Goal: Register for event/course

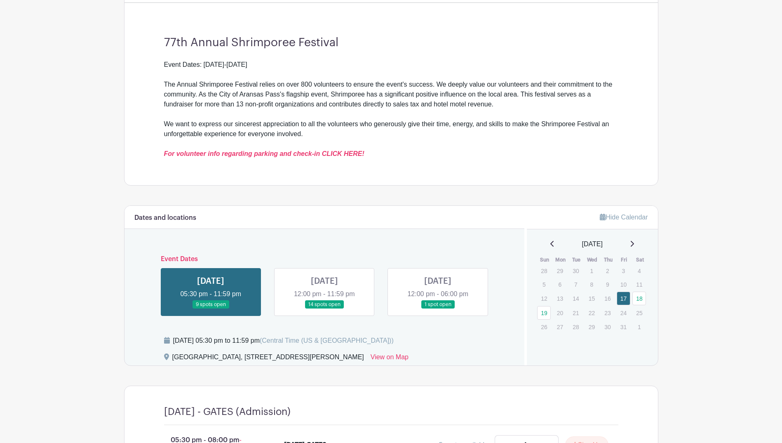
scroll to position [258, 0]
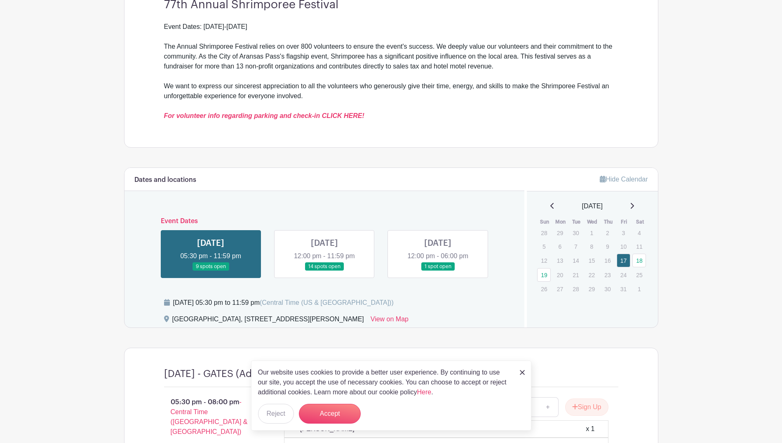
click at [324, 271] on link at bounding box center [324, 271] width 0 height 0
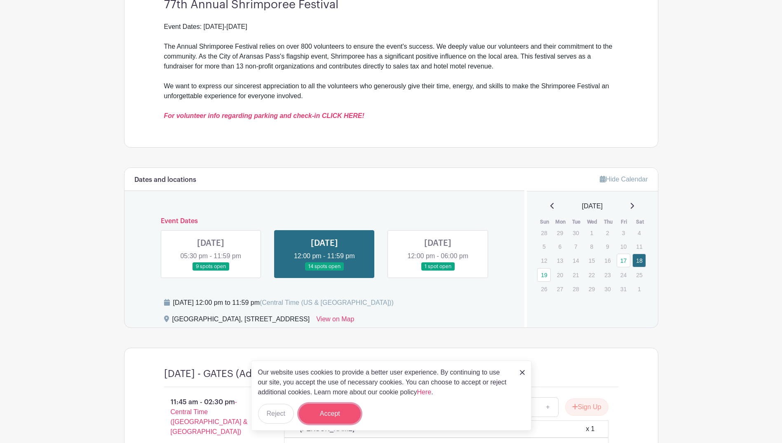
click at [347, 410] on button "Accept" at bounding box center [330, 413] width 62 height 20
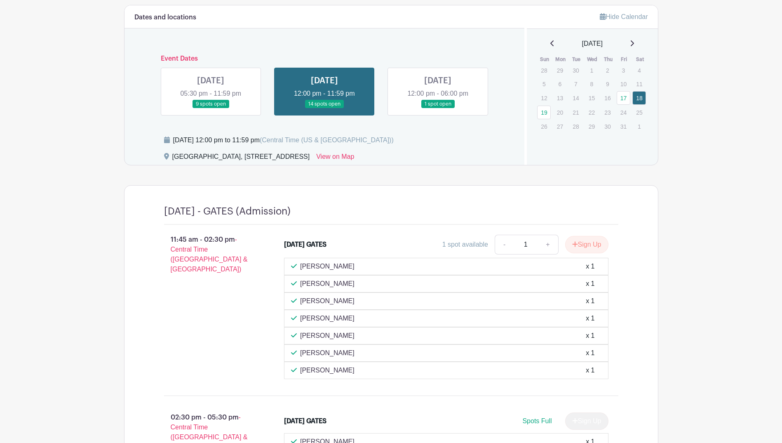
scroll to position [422, 0]
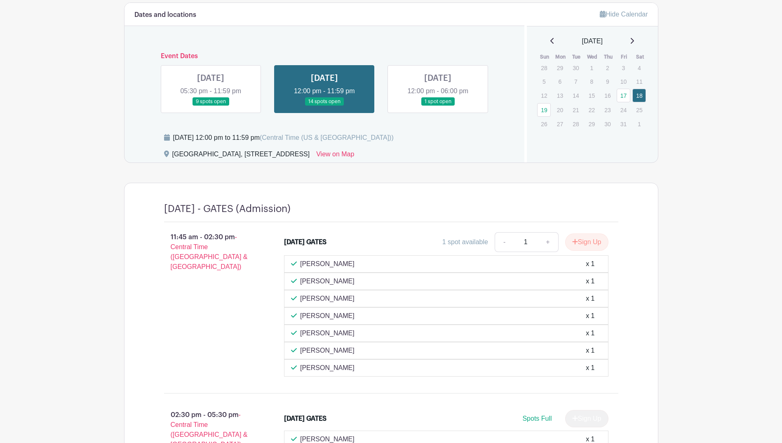
click at [211, 106] on link at bounding box center [211, 106] width 0 height 0
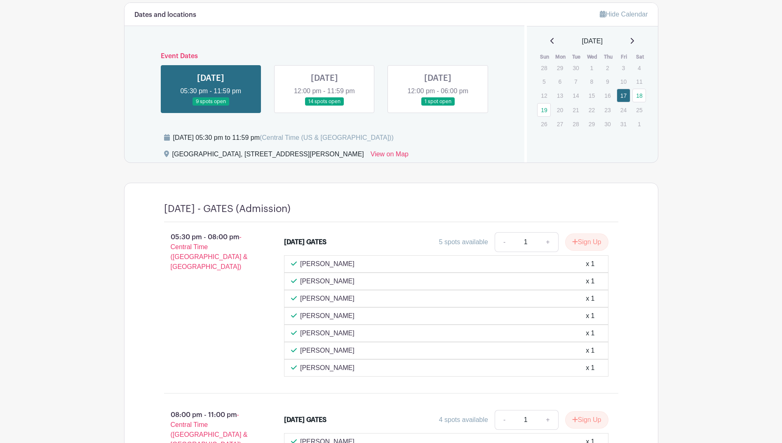
click at [324, 106] on link at bounding box center [324, 106] width 0 height 0
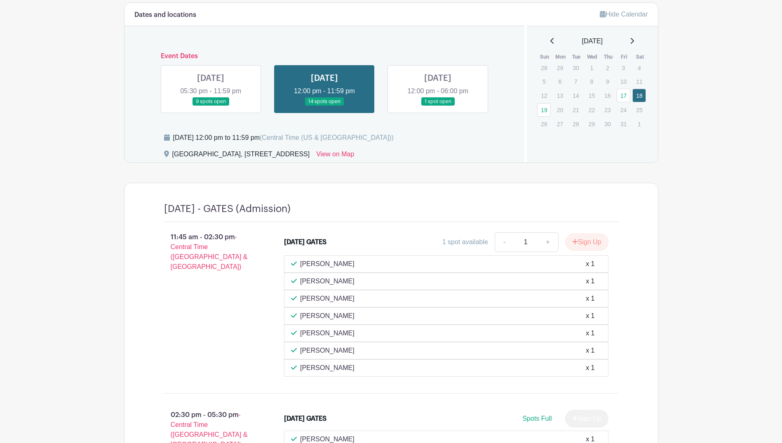
click at [438, 106] on link at bounding box center [438, 106] width 0 height 0
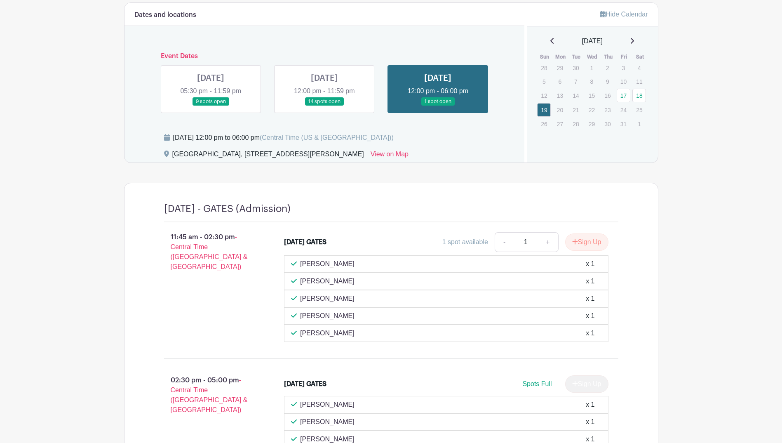
click at [324, 106] on link at bounding box center [324, 106] width 0 height 0
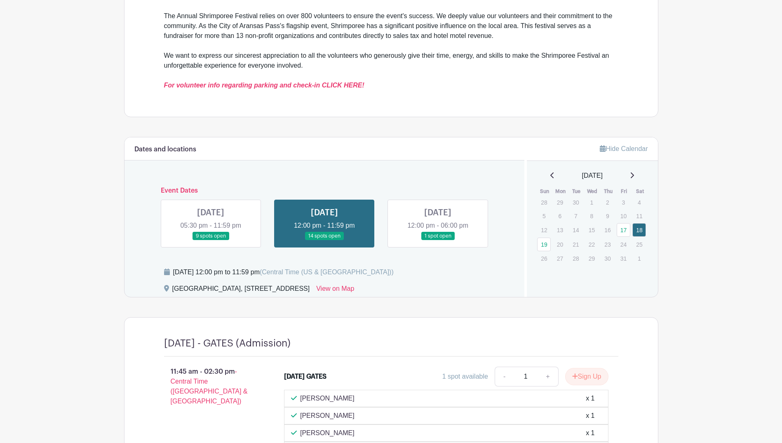
scroll to position [350, 0]
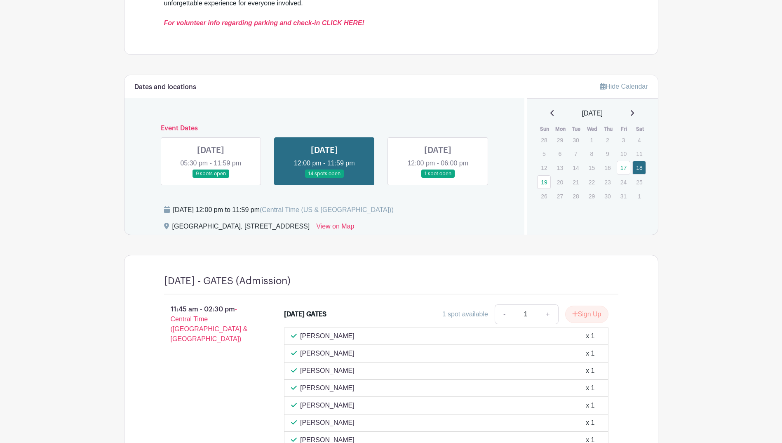
click at [438, 178] on link at bounding box center [438, 178] width 0 height 0
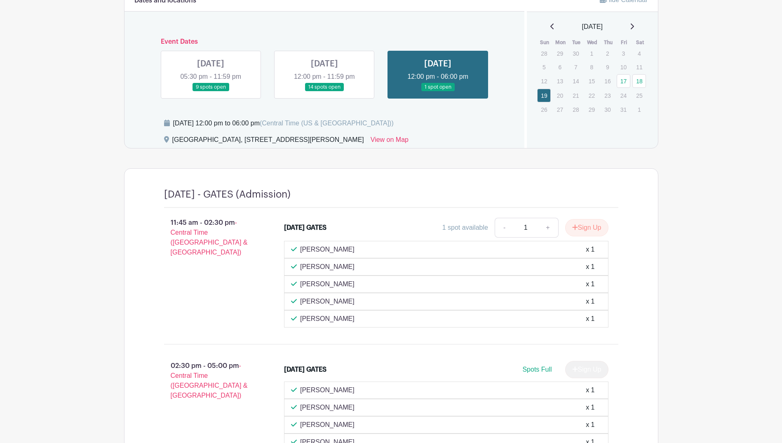
scroll to position [415, 0]
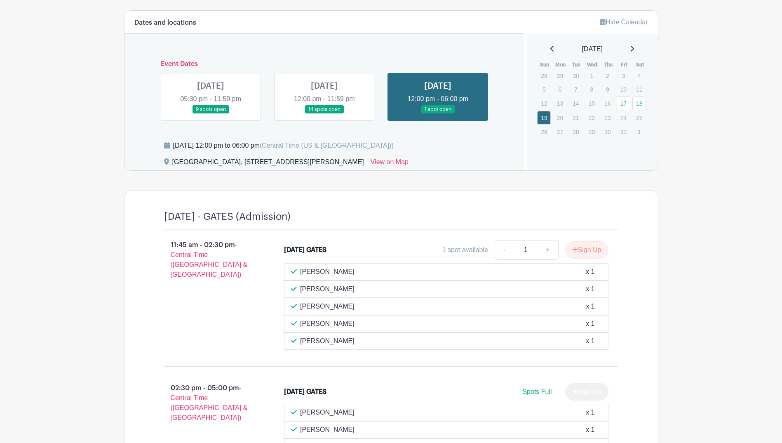
click at [324, 114] on link at bounding box center [324, 114] width 0 height 0
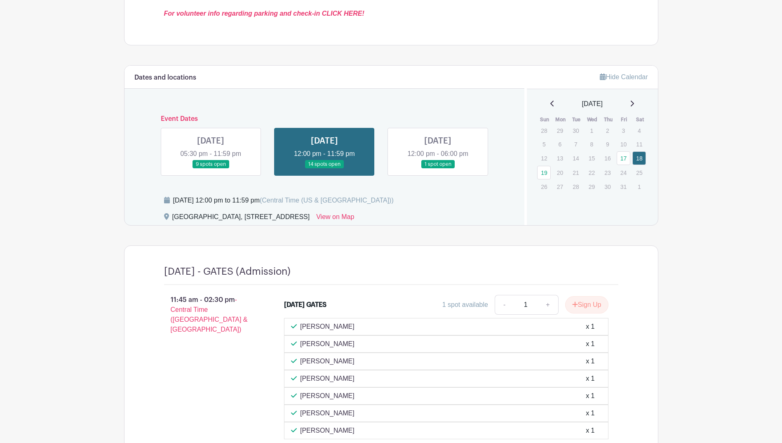
scroll to position [312, 0]
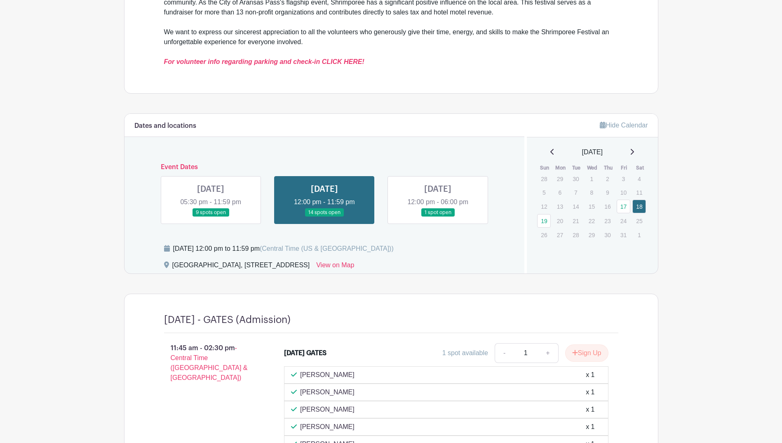
click at [211, 217] on link at bounding box center [211, 217] width 0 height 0
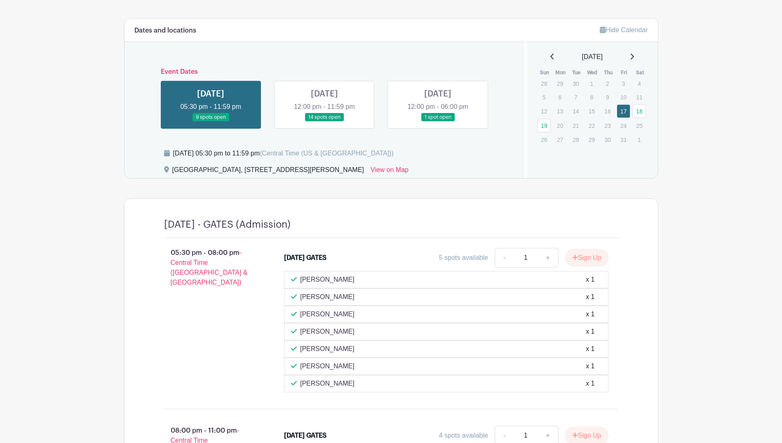
scroll to position [404, 0]
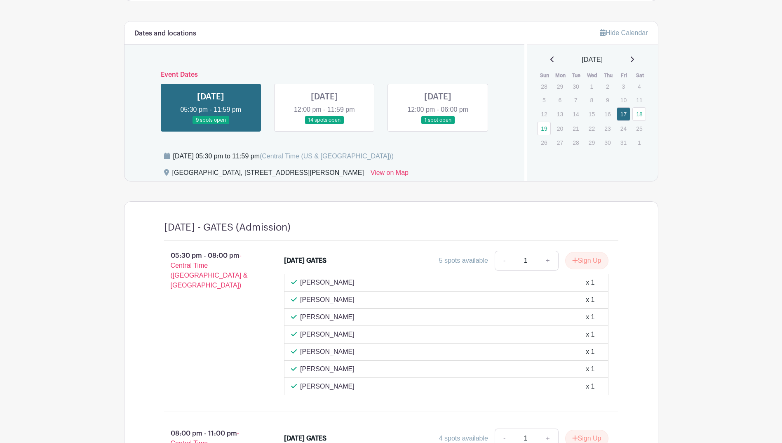
click at [324, 124] on link at bounding box center [324, 124] width 0 height 0
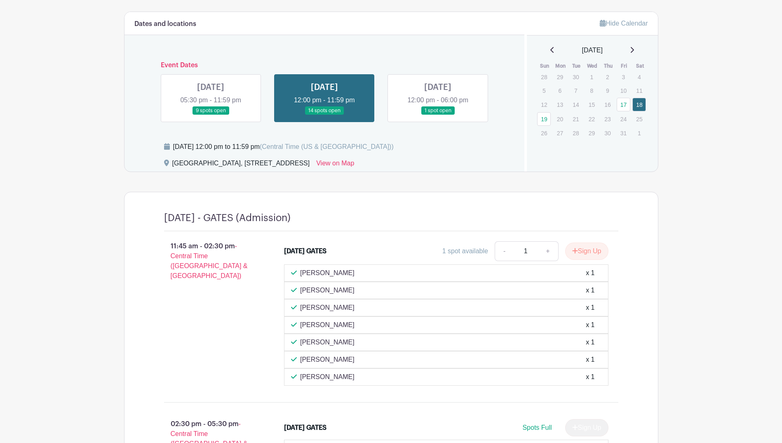
scroll to position [414, 0]
click at [354, 159] on link "View on Map" at bounding box center [335, 163] width 38 height 13
drag, startPoint x: 173, startPoint y: 162, endPoint x: 416, endPoint y: 164, distance: 243.5
click at [310, 164] on div "[GEOGRAPHIC_DATA], [STREET_ADDRESS]" at bounding box center [241, 163] width 138 height 13
copy div "[GEOGRAPHIC_DATA], [STREET_ADDRESS]"
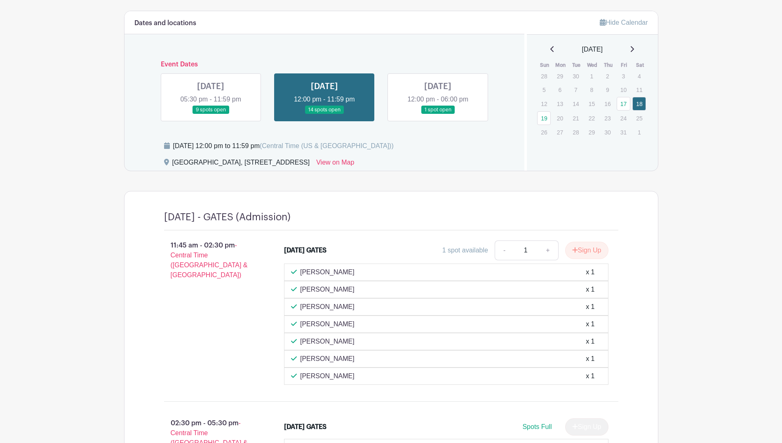
click at [438, 114] on link at bounding box center [438, 114] width 0 height 0
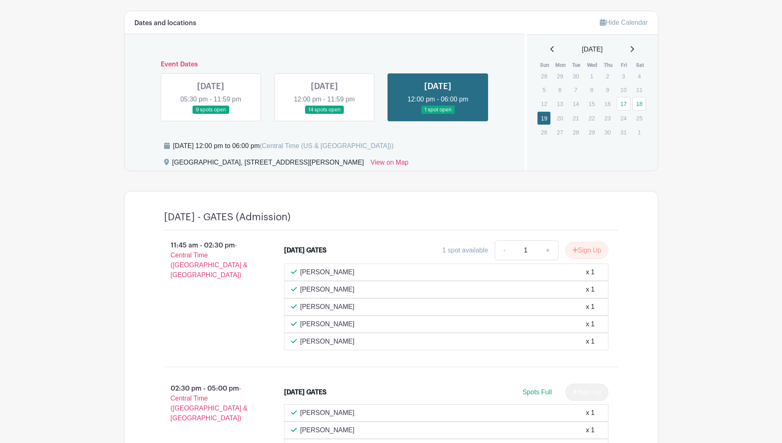
click at [324, 114] on link at bounding box center [324, 114] width 0 height 0
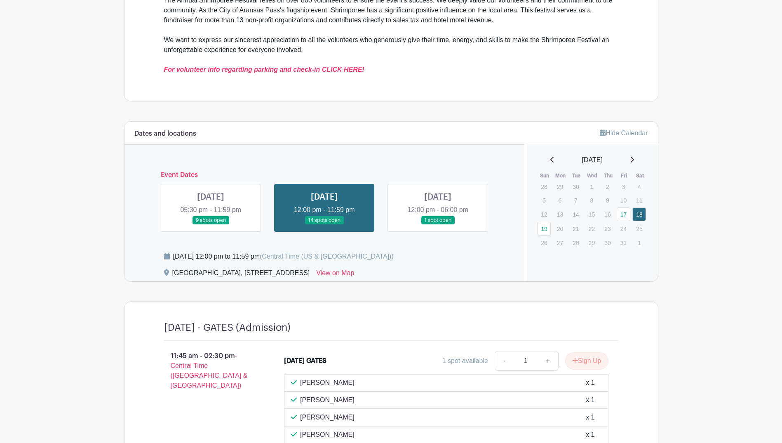
scroll to position [301, 0]
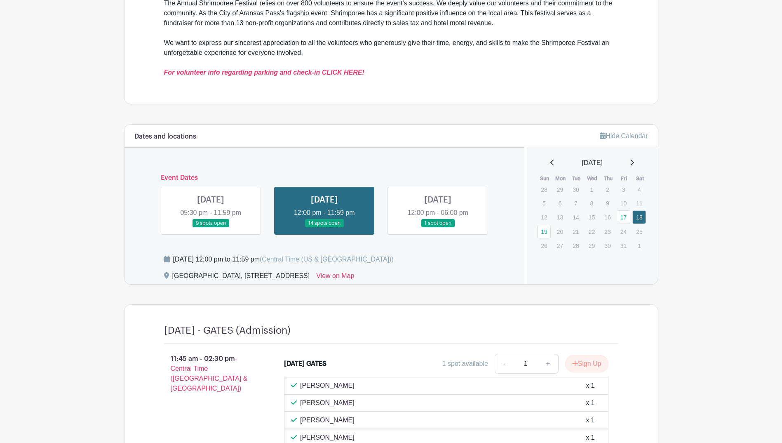
click at [438, 227] on link at bounding box center [438, 227] width 0 height 0
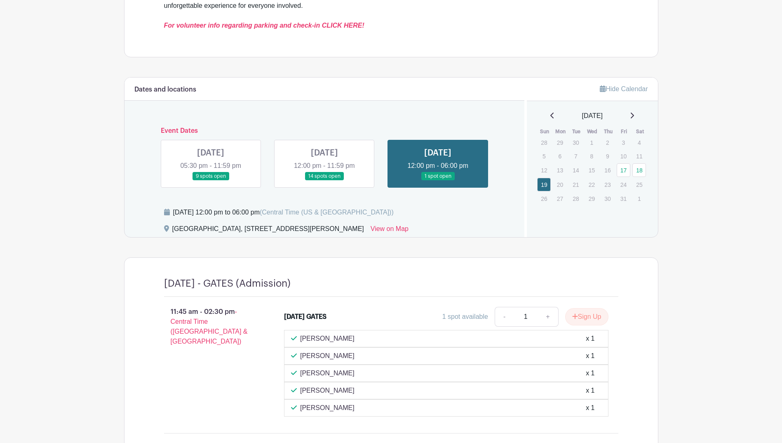
scroll to position [373, 0]
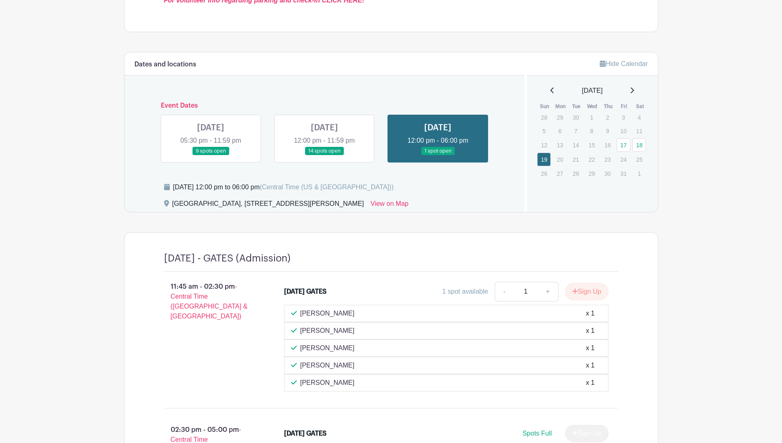
click at [324, 155] on link at bounding box center [324, 155] width 0 height 0
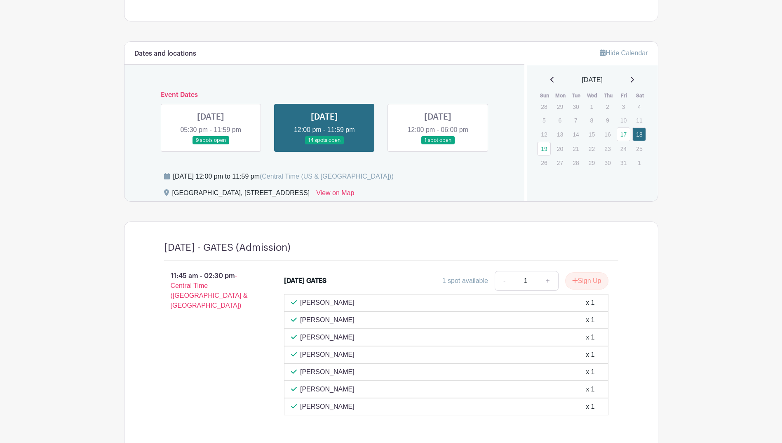
scroll to position [383, 0]
click at [211, 145] on link at bounding box center [211, 145] width 0 height 0
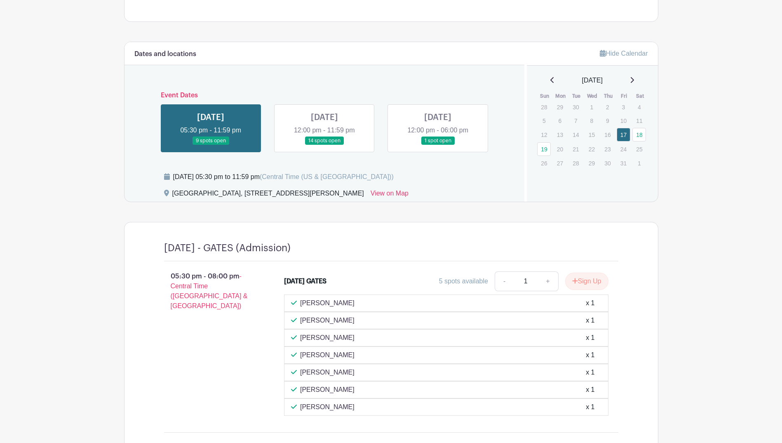
click at [324, 145] on link at bounding box center [324, 145] width 0 height 0
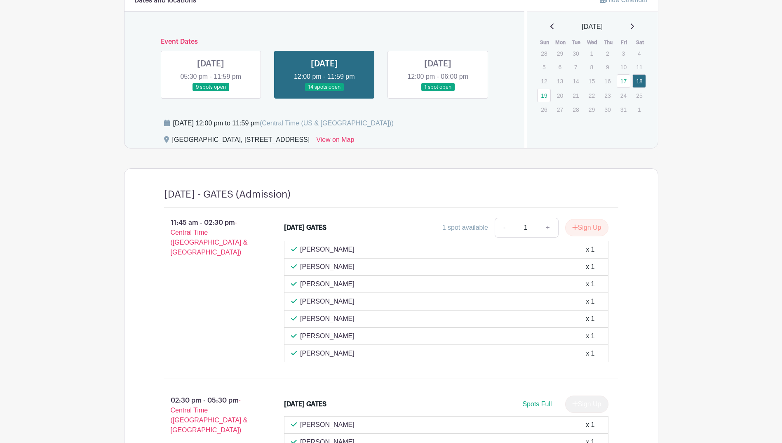
scroll to position [435, 0]
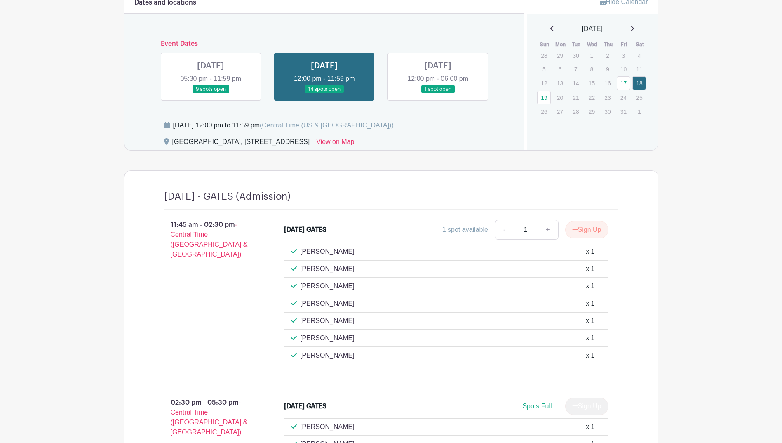
click at [438, 94] on link at bounding box center [438, 94] width 0 height 0
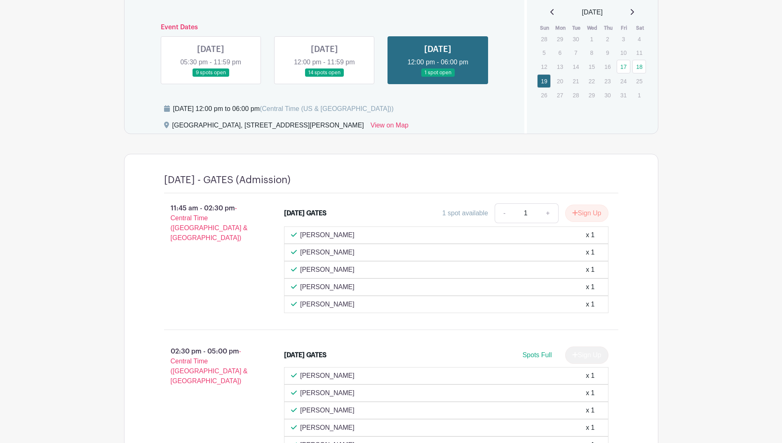
scroll to position [435, 0]
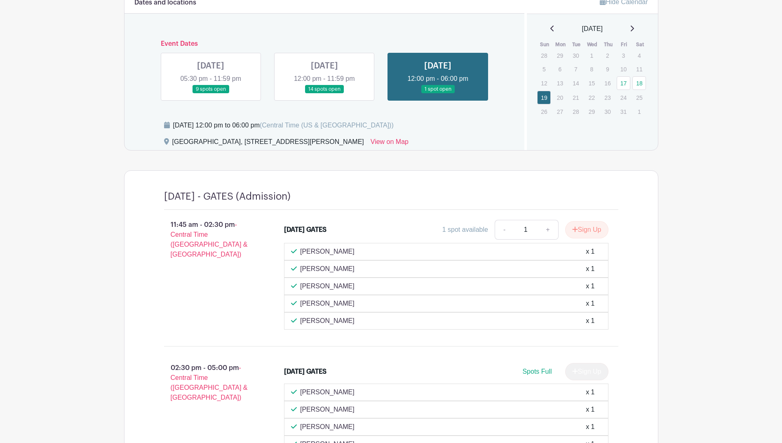
click at [211, 94] on link at bounding box center [211, 94] width 0 height 0
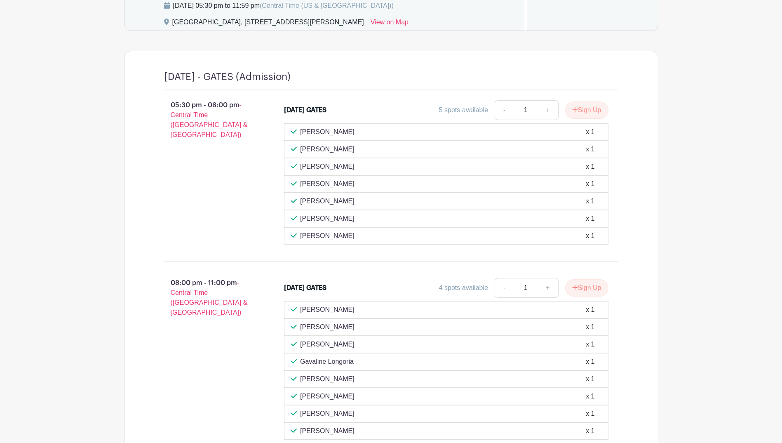
scroll to position [476, 0]
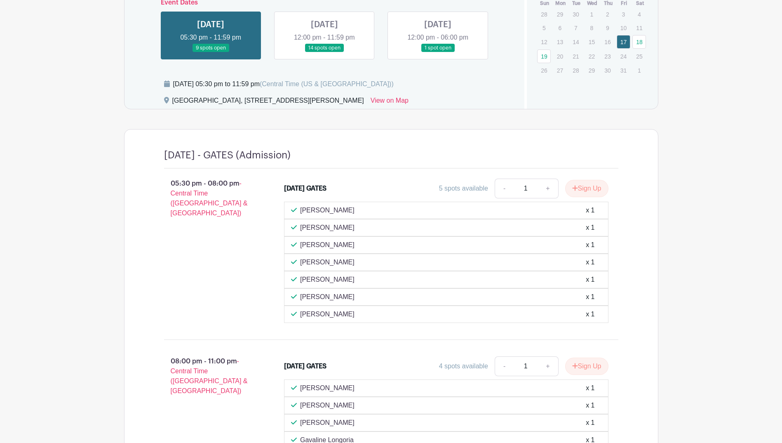
click at [324, 52] on link at bounding box center [324, 52] width 0 height 0
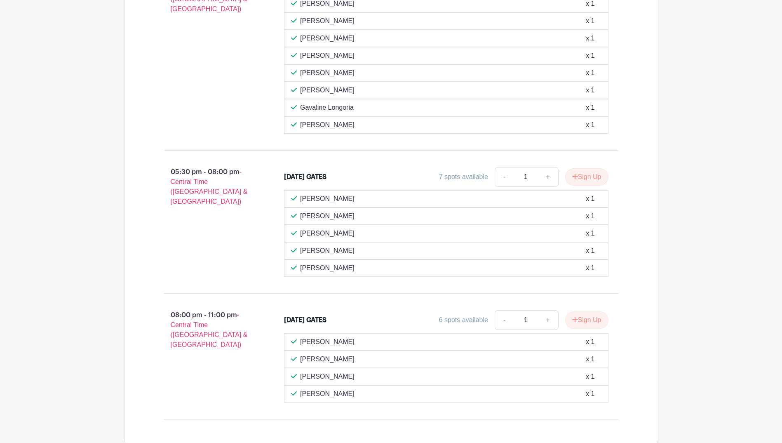
scroll to position [898, 0]
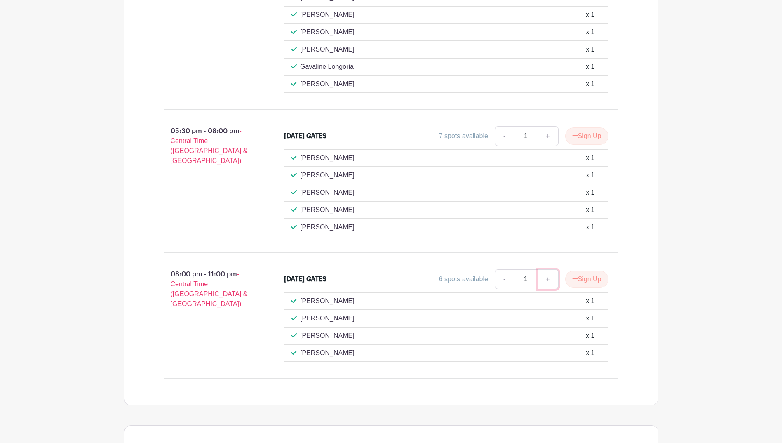
click at [545, 277] on link "+" at bounding box center [547, 279] width 21 height 20
click at [499, 277] on link "-" at bounding box center [503, 279] width 19 height 20
type input "1"
click at [499, 134] on link "-" at bounding box center [503, 136] width 19 height 20
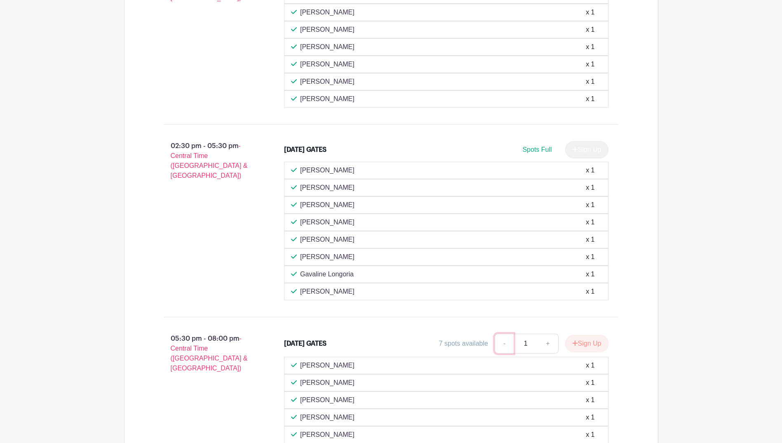
scroll to position [692, 0]
click at [600, 339] on button "Sign Up" at bounding box center [586, 341] width 43 height 17
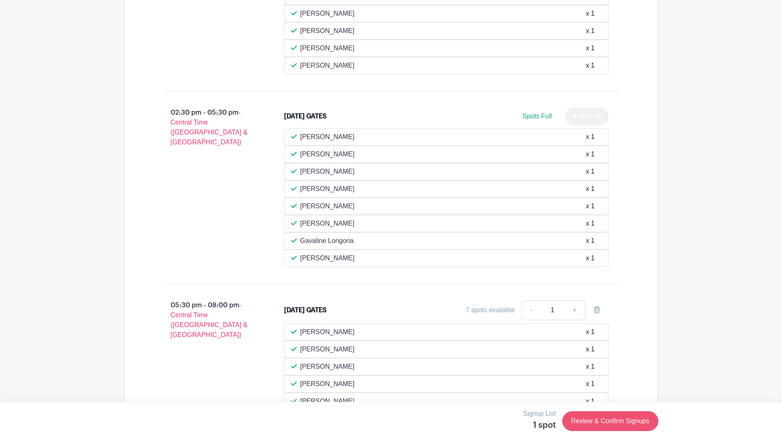
scroll to position [723, 0]
click at [630, 422] on link "Review & Confirm Signups" at bounding box center [610, 421] width 96 height 20
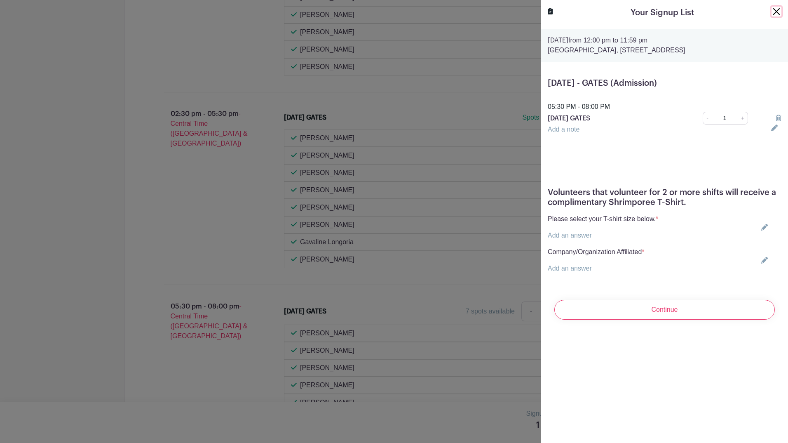
click at [771, 12] on button "Close" at bounding box center [776, 12] width 10 height 10
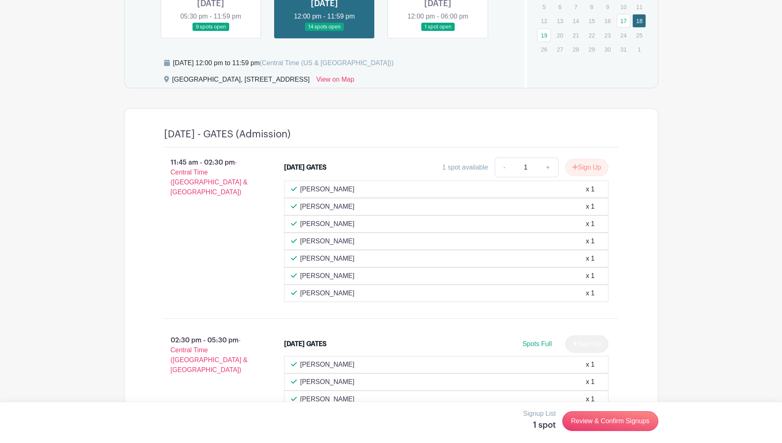
scroll to position [466, 0]
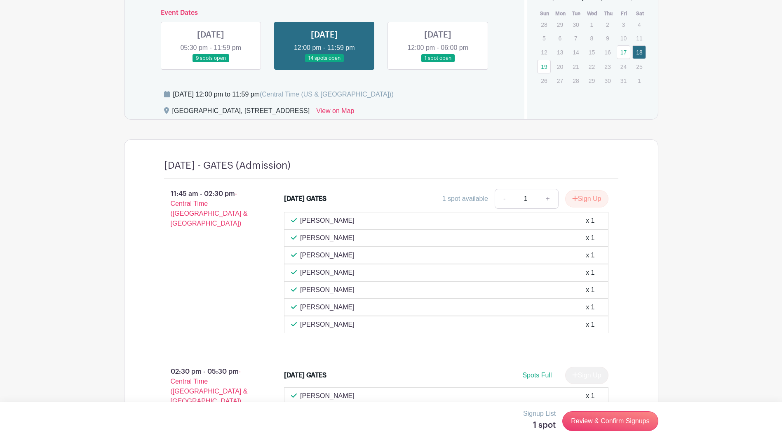
click at [438, 63] on link at bounding box center [438, 63] width 0 height 0
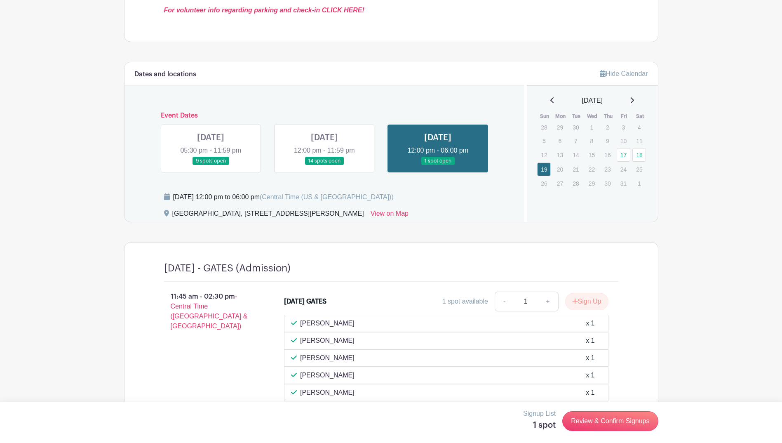
scroll to position [342, 0]
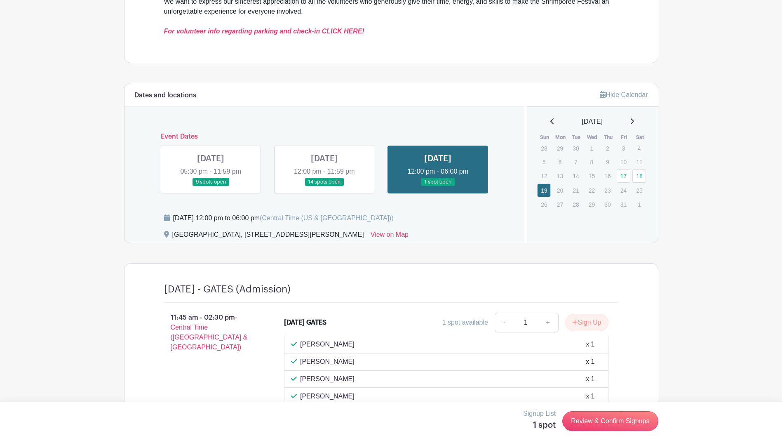
click at [211, 186] on link at bounding box center [211, 186] width 0 height 0
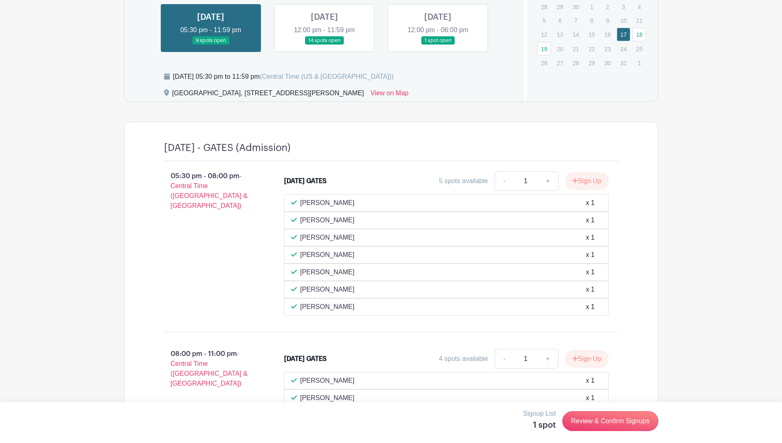
scroll to position [486, 0]
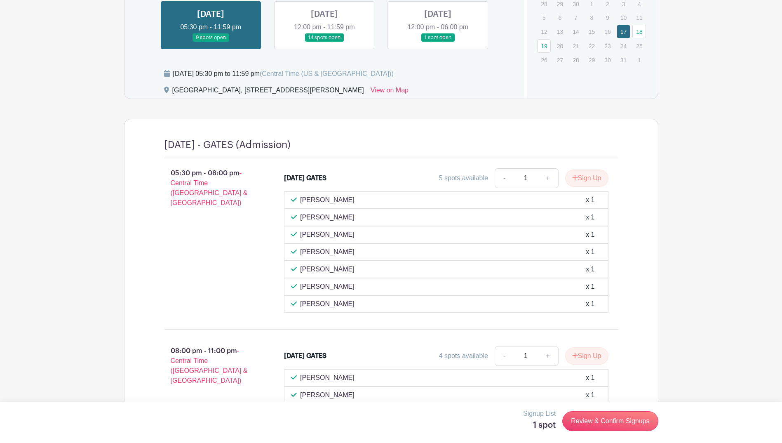
click at [324, 42] on link at bounding box center [324, 42] width 0 height 0
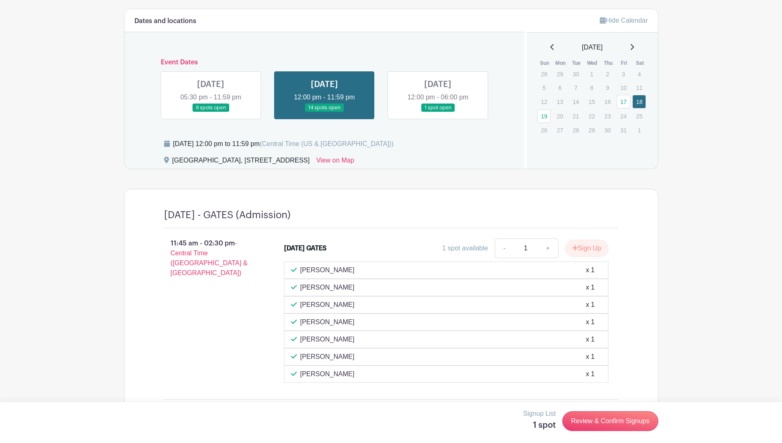
scroll to position [414, 0]
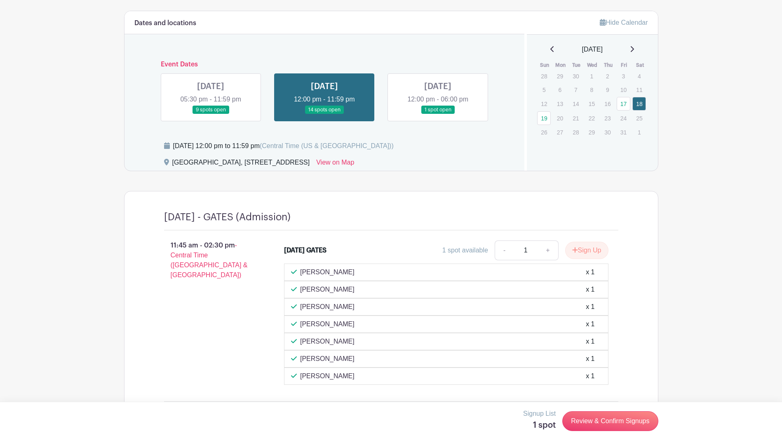
click at [211, 114] on link at bounding box center [211, 114] width 0 height 0
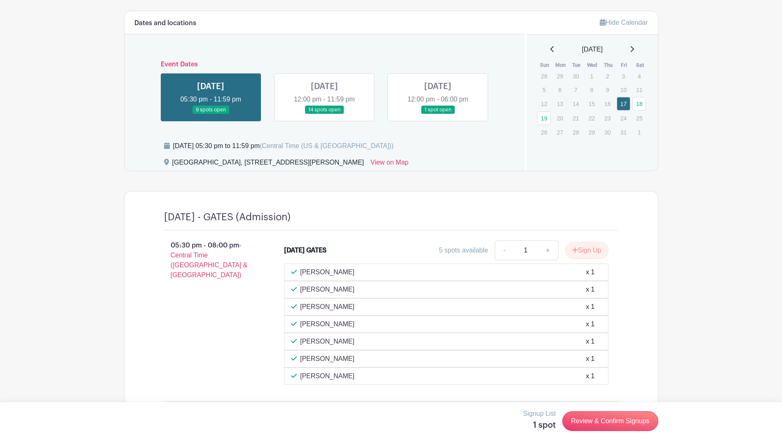
click at [438, 114] on link at bounding box center [438, 114] width 0 height 0
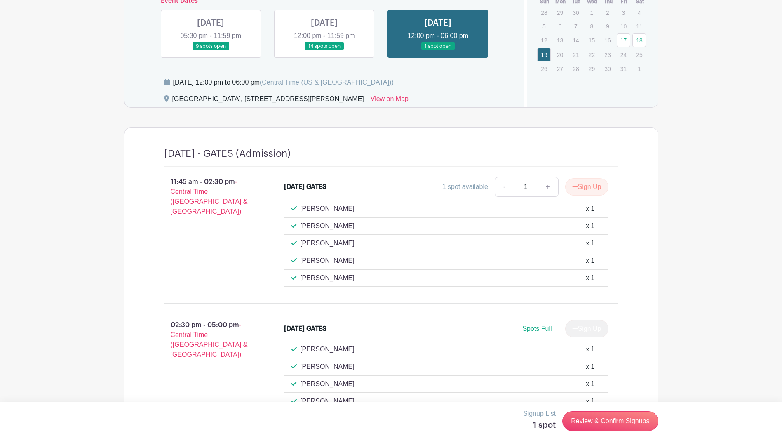
scroll to position [579, 0]
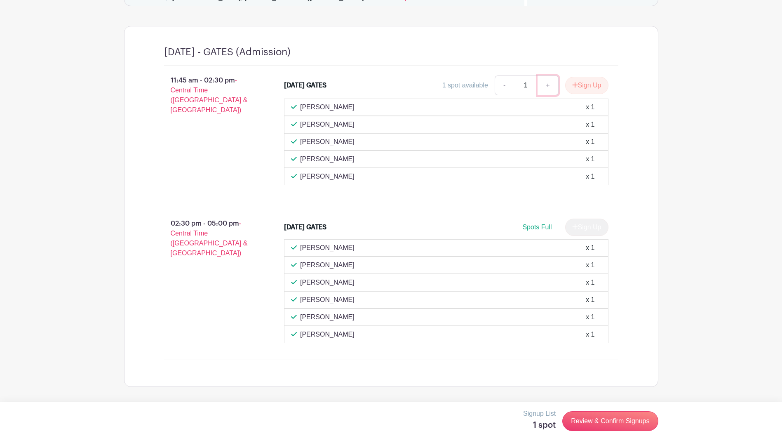
click at [550, 87] on link "+" at bounding box center [547, 85] width 21 height 20
click at [548, 91] on link "+" at bounding box center [547, 85] width 21 height 20
click at [575, 83] on icon "submit" at bounding box center [575, 85] width 6 height 7
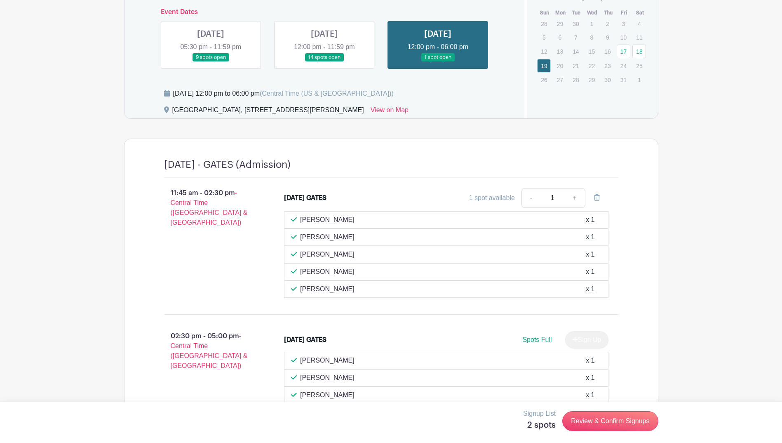
scroll to position [435, 0]
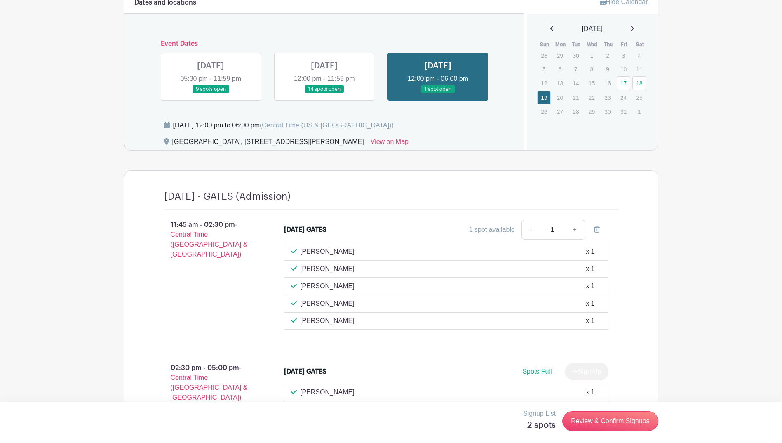
click at [324, 94] on link at bounding box center [324, 94] width 0 height 0
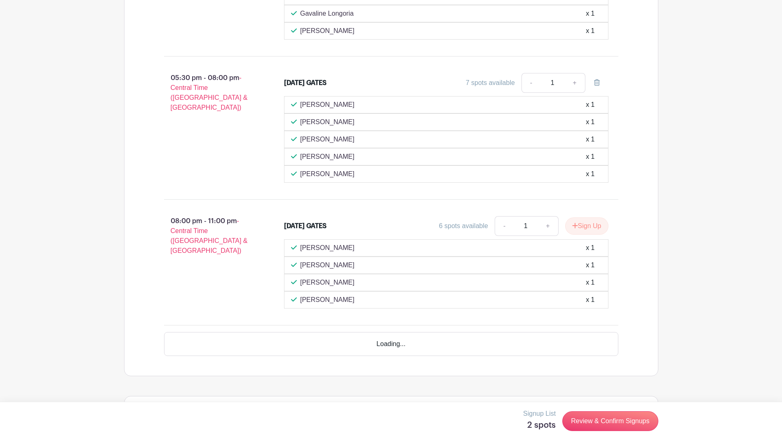
scroll to position [960, 0]
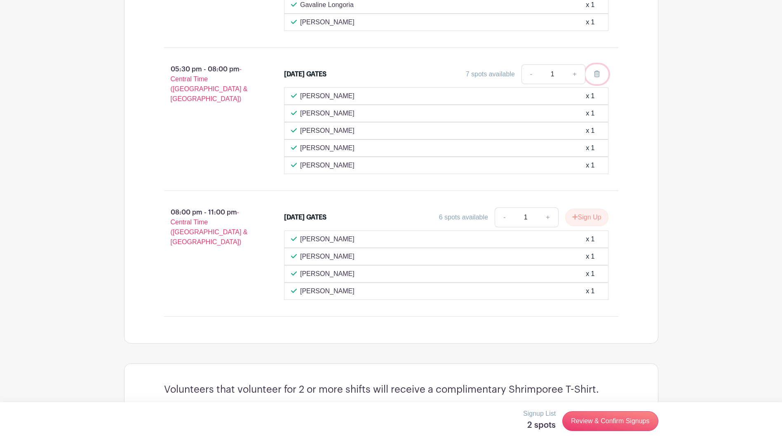
click at [595, 74] on icon at bounding box center [597, 73] width 6 height 7
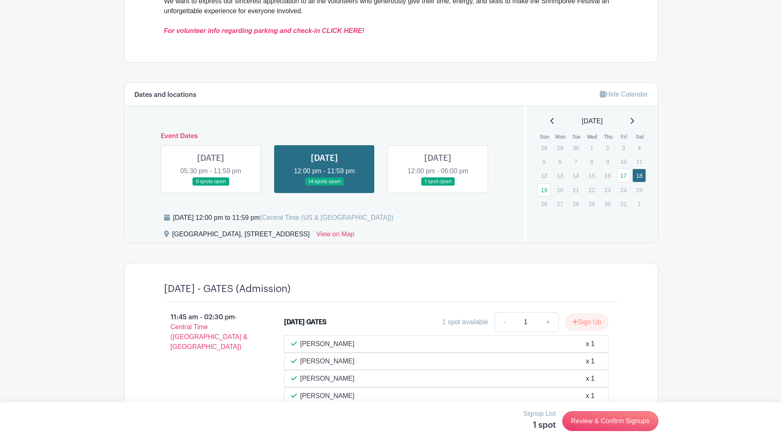
scroll to position [342, 0]
click at [438, 186] on link at bounding box center [438, 186] width 0 height 0
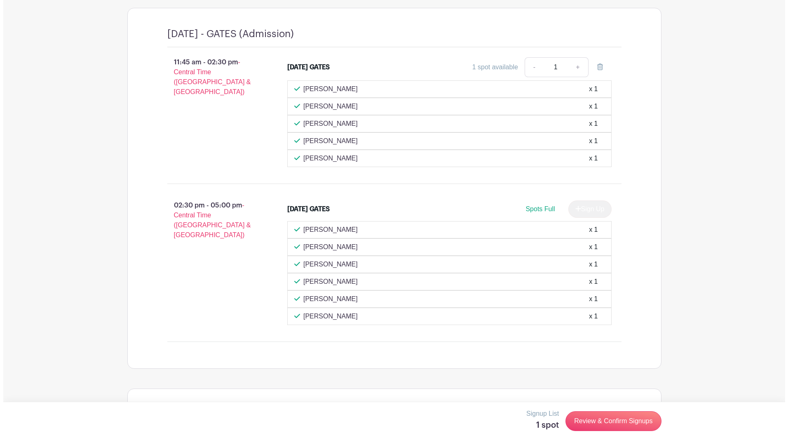
scroll to position [600, 0]
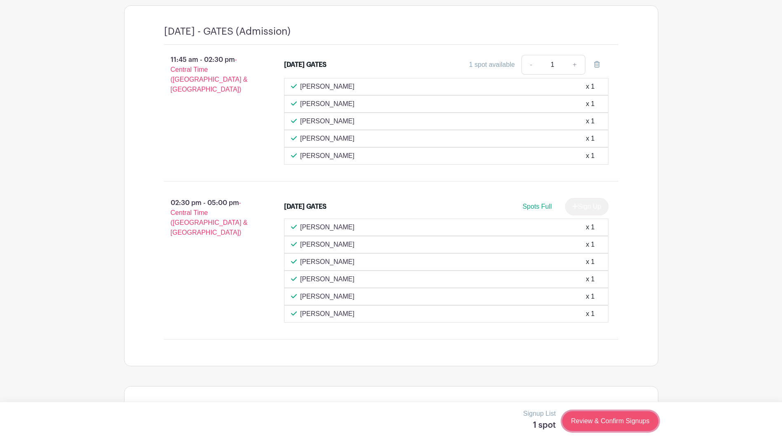
click at [622, 417] on link "Review & Confirm Signups" at bounding box center [610, 421] width 96 height 20
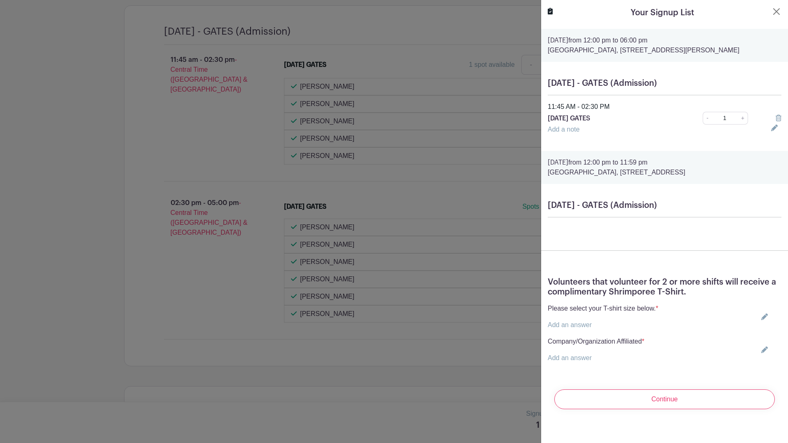
click at [610, 330] on p "Add an answer" at bounding box center [603, 325] width 110 height 10
click at [571, 328] on link "Add an answer" at bounding box center [570, 324] width 44 height 7
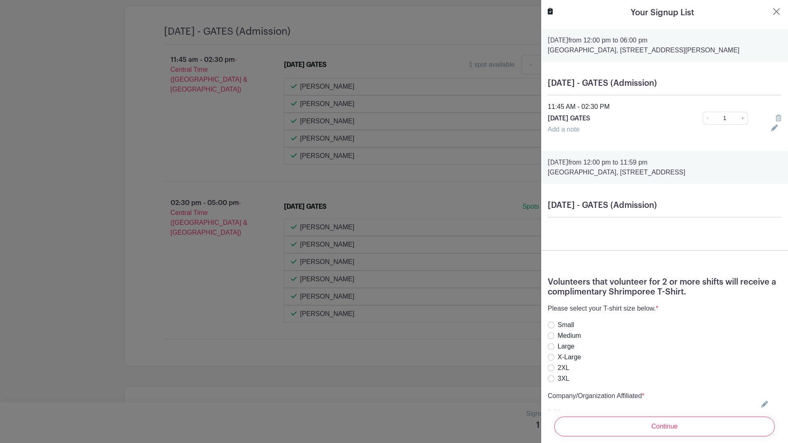
click at [569, 362] on label "X-Large" at bounding box center [568, 357] width 23 height 10
radio input "true"
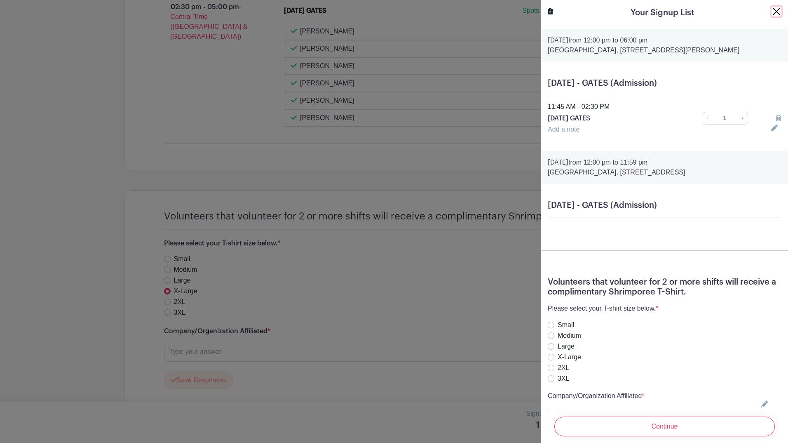
scroll to position [796, 0]
click at [552, 360] on input "X-Large" at bounding box center [551, 357] width 7 height 7
radio input "true"
click at [552, 371] on input "2XL" at bounding box center [551, 367] width 7 height 7
radio input "true"
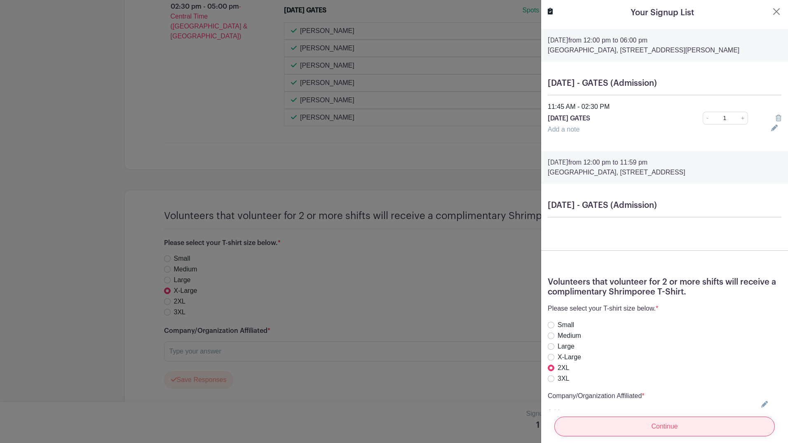
click at [611, 419] on input "Continue" at bounding box center [664, 426] width 220 height 20
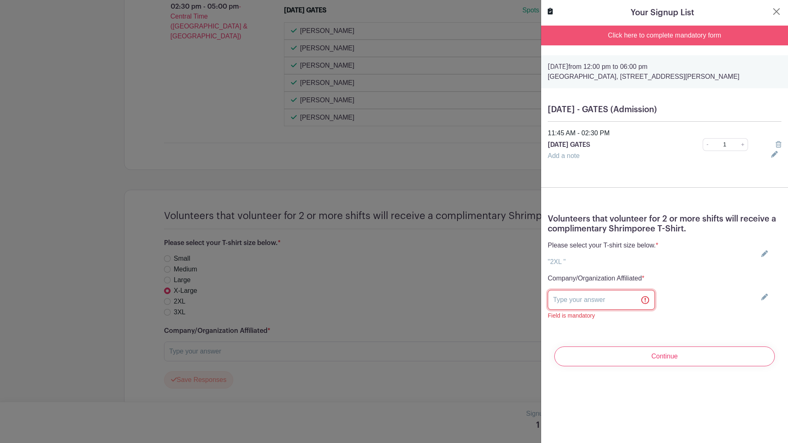
click at [603, 309] on input "text" at bounding box center [601, 300] width 107 height 20
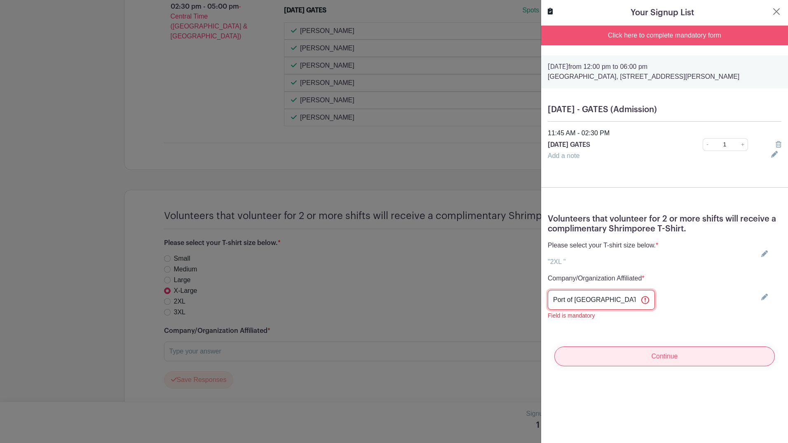
type input "Port of [GEOGRAPHIC_DATA]"
click at [602, 365] on input "Continue" at bounding box center [664, 356] width 220 height 20
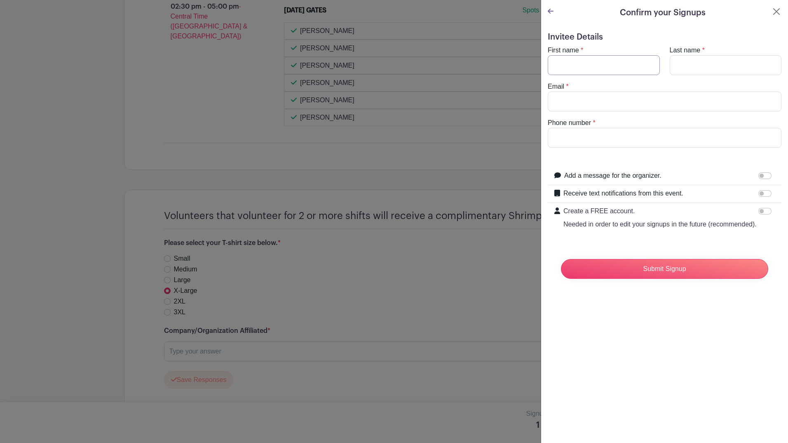
click at [584, 70] on input "First name" at bounding box center [604, 65] width 112 height 20
type input "[PERSON_NAME]"
type input "[EMAIL_ADDRESS][DOMAIN_NAME]"
type input "3619458565"
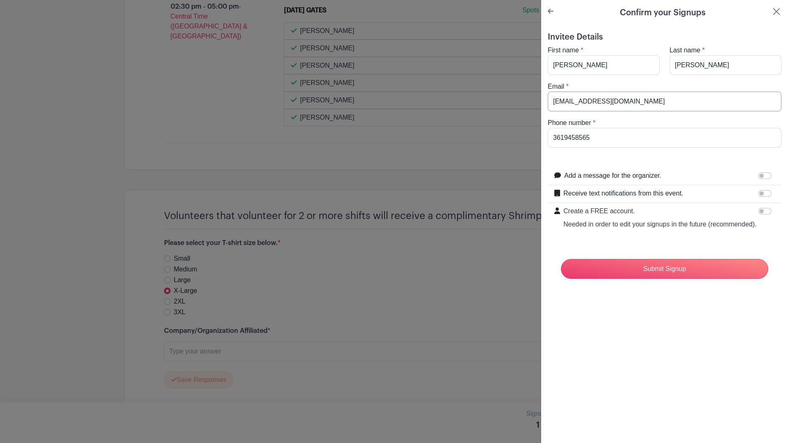
drag, startPoint x: 675, startPoint y: 103, endPoint x: 472, endPoint y: 83, distance: 204.5
click at [472, 415] on div "Signup List 1 spot Review & Confirm Signups Confirm your Signups Invitee Detail…" at bounding box center [391, 415] width 534 height 0
type input "[EMAIL_ADDRESS][DOMAIN_NAME]"
click at [650, 141] on input "3619458565" at bounding box center [665, 138] width 234 height 20
click at [745, 277] on input "Submit Signup" at bounding box center [664, 269] width 207 height 20
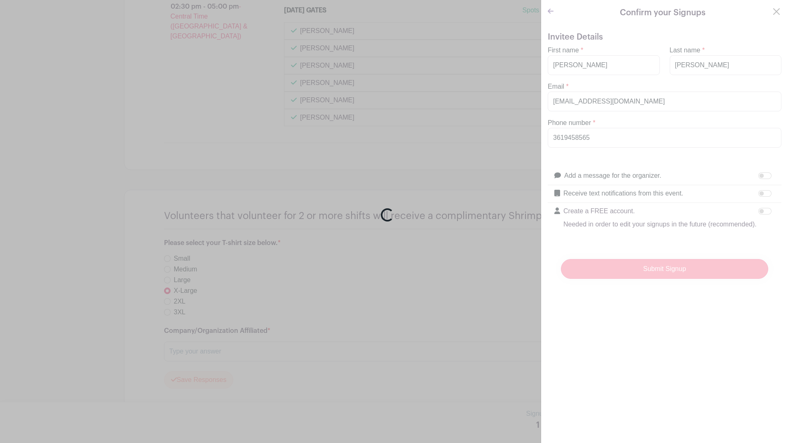
scroll to position [810, 0]
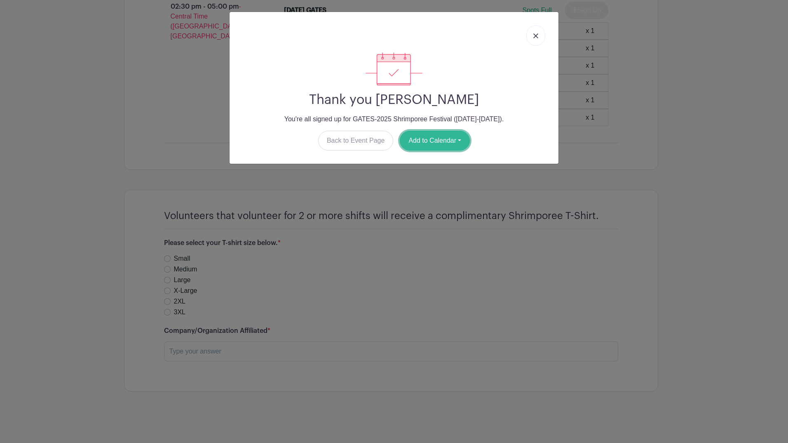
click at [440, 131] on button "Add to Calendar" at bounding box center [435, 141] width 70 height 20
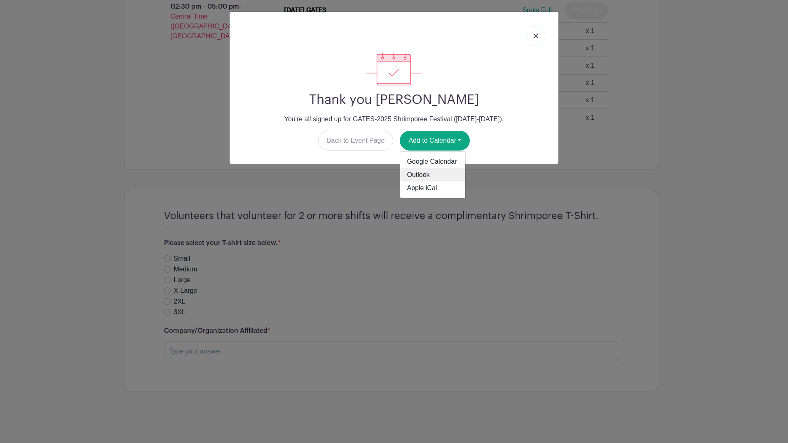
click at [426, 172] on link "Outlook" at bounding box center [432, 174] width 65 height 13
